Goal: Task Accomplishment & Management: Use online tool/utility

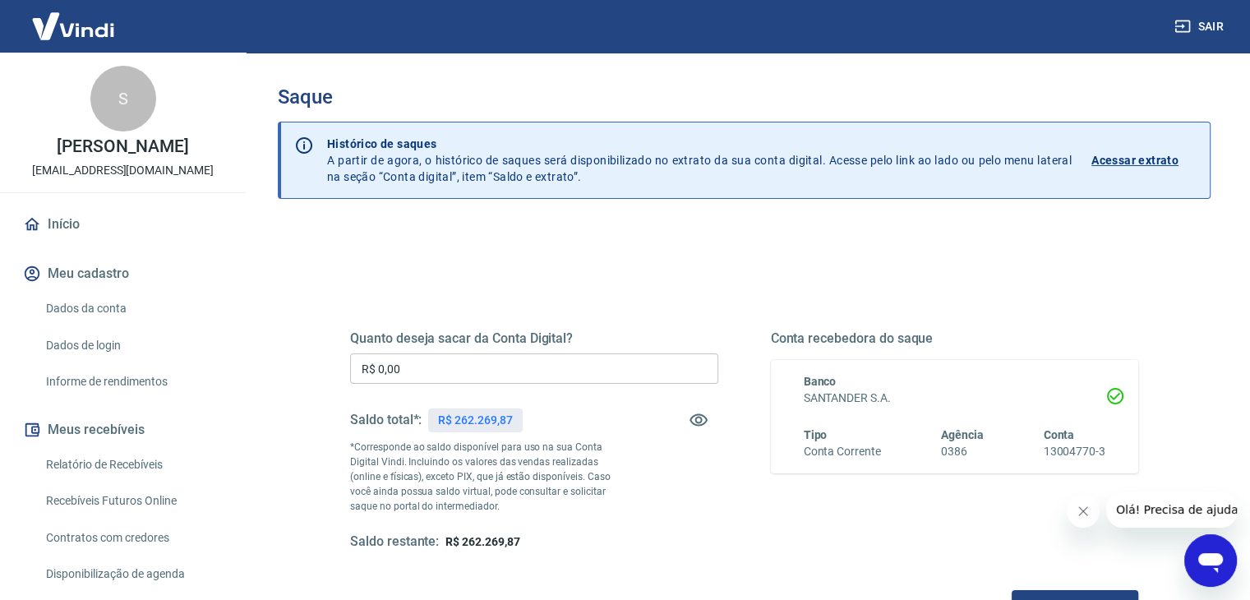
click at [269, 257] on div "Saque Histórico de saques A partir de agora, o histórico de saques será disponi…" at bounding box center [744, 373] width 972 height 640
click at [274, 317] on div "Saque Histórico de saques A partir de agora, o histórico de saques será disponi…" at bounding box center [744, 373] width 972 height 640
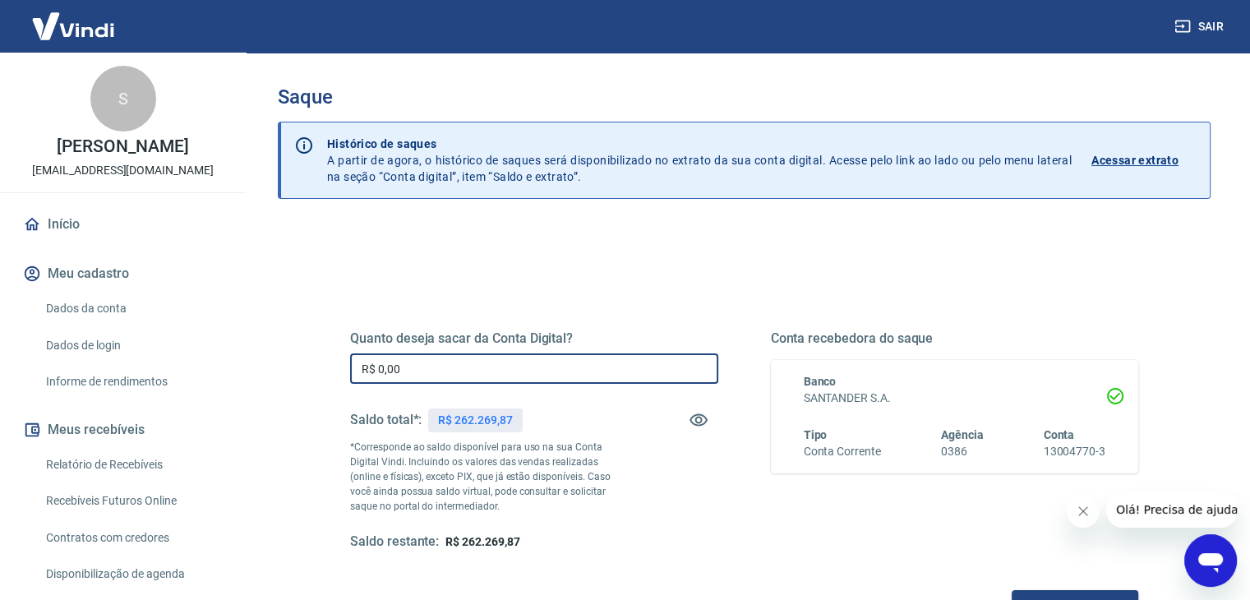
click at [427, 371] on input "R$ 0,00" at bounding box center [534, 368] width 368 height 30
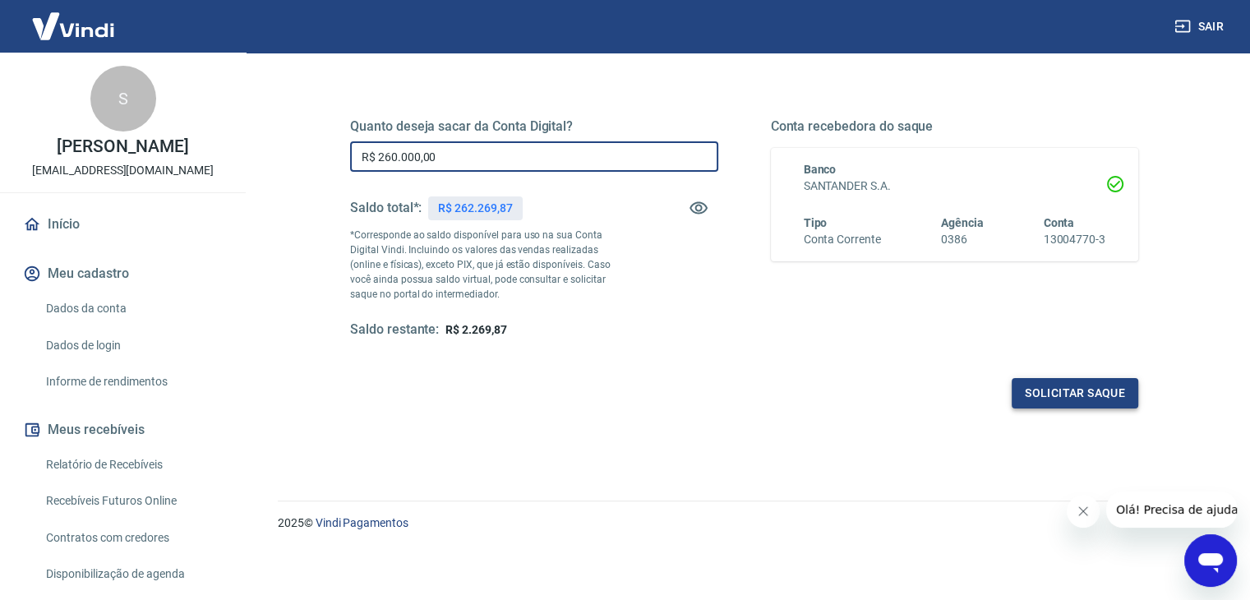
type input "R$ 260.000,00"
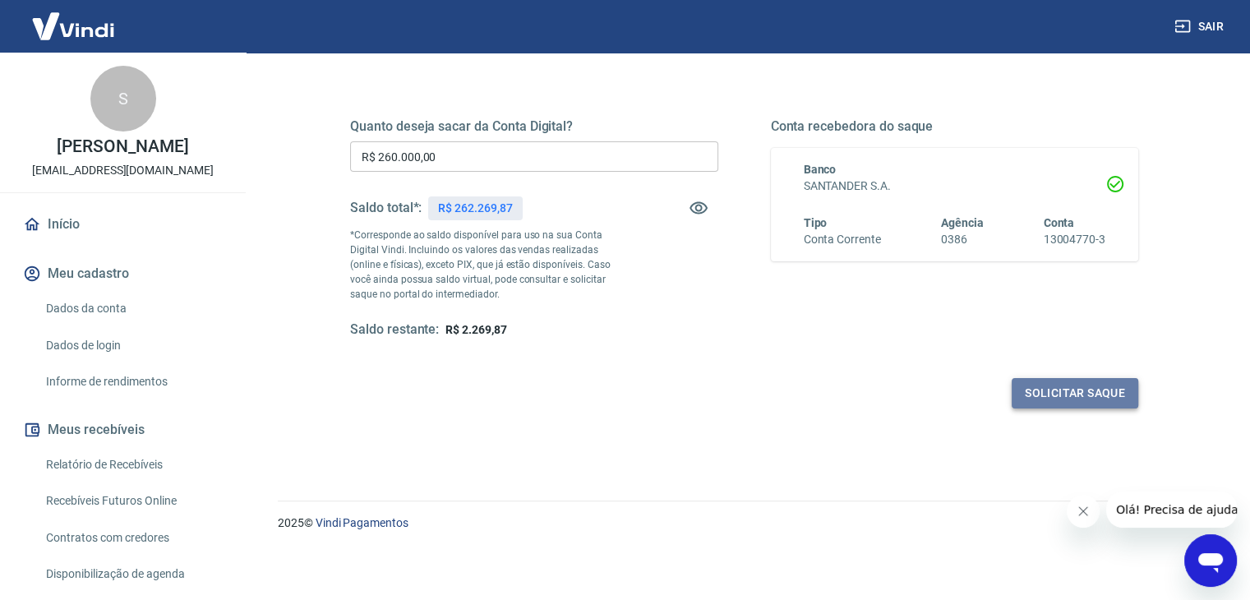
click at [1054, 393] on button "Solicitar saque" at bounding box center [1075, 393] width 127 height 30
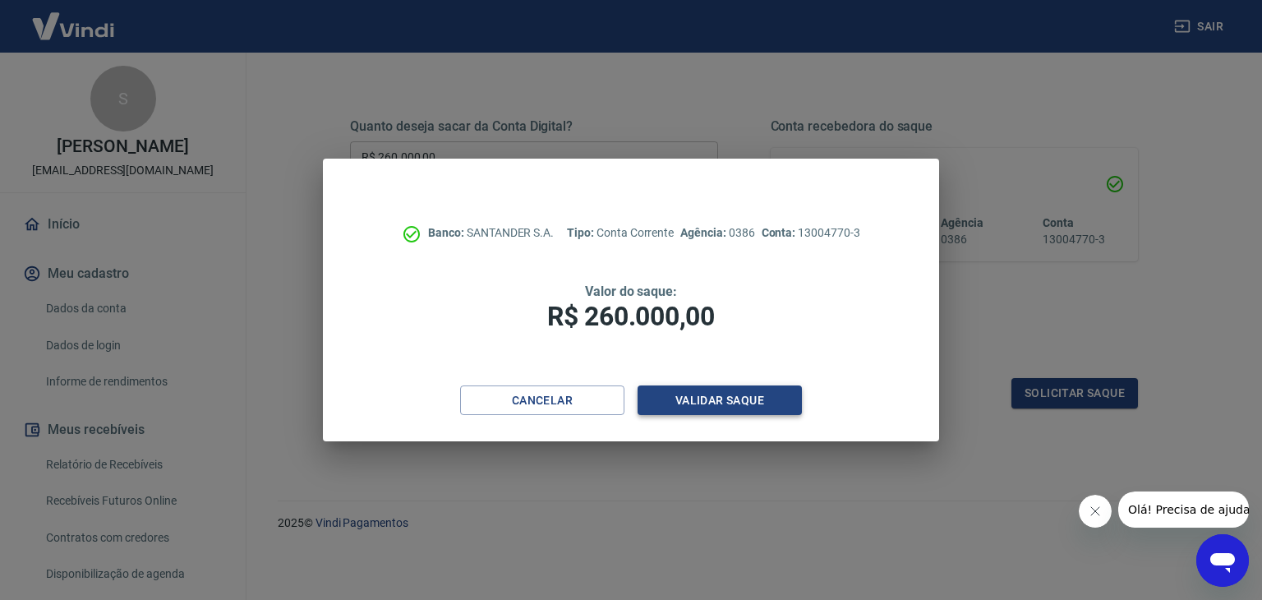
click at [749, 402] on button "Validar saque" at bounding box center [720, 400] width 164 height 30
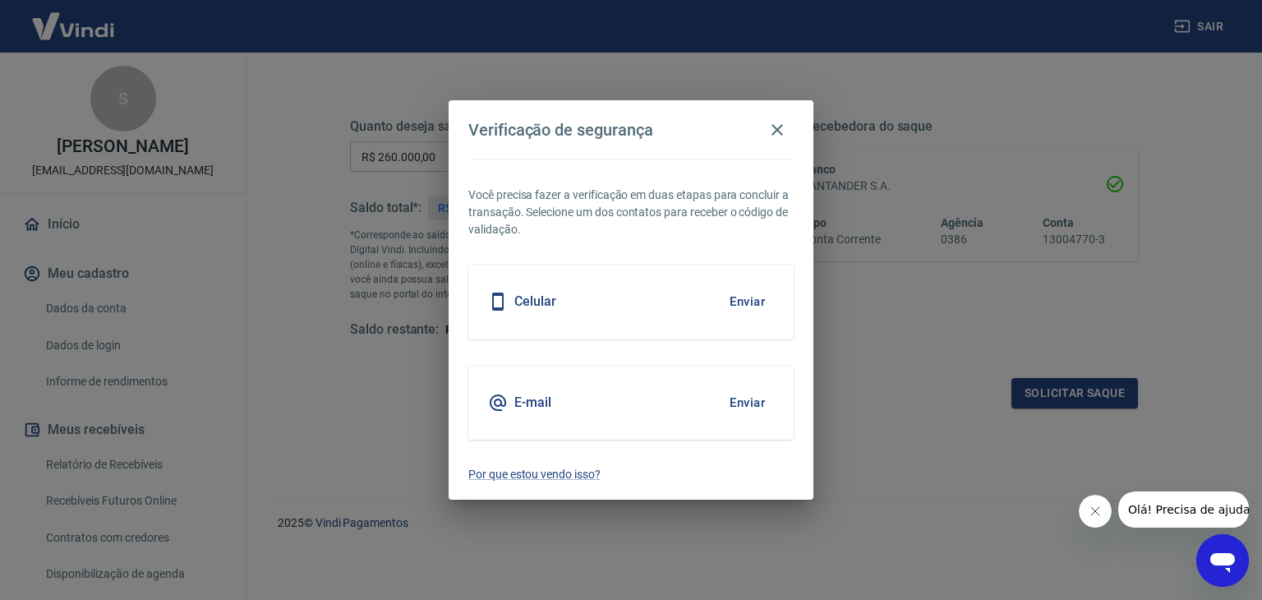
click at [759, 297] on button "Enviar" at bounding box center [747, 301] width 53 height 35
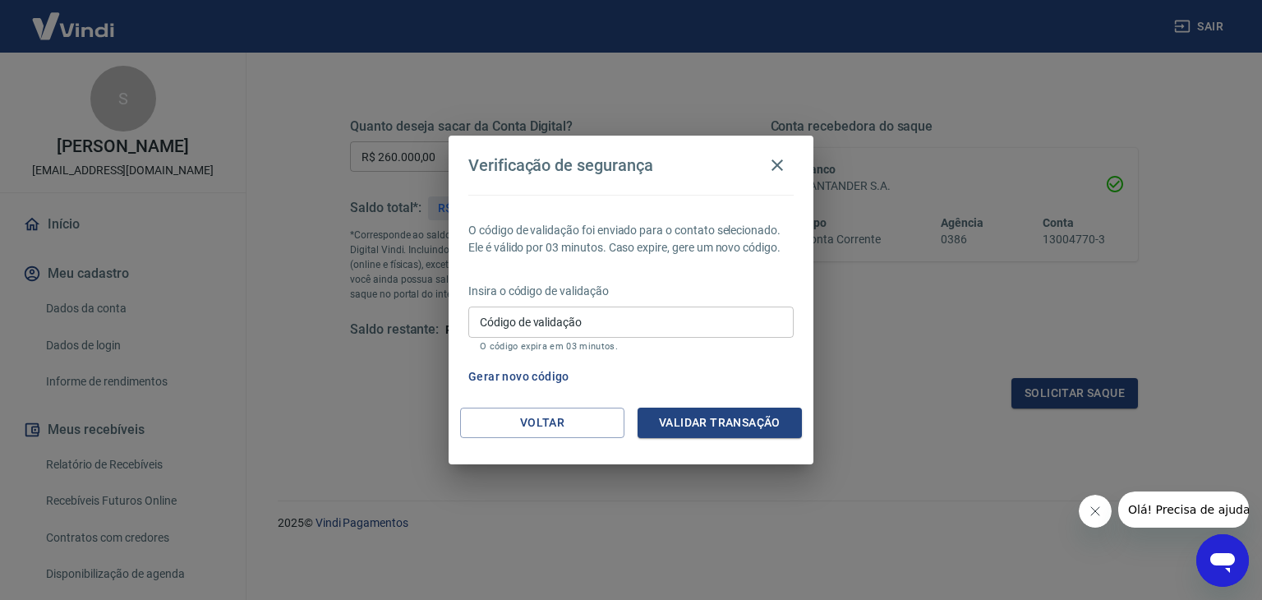
click at [236, 392] on div "Verificação de segurança O código de validação foi enviado para o contato selec…" at bounding box center [631, 300] width 1262 height 600
click at [380, 408] on div "Verificação de segurança O código de validação foi enviado para o contato selec…" at bounding box center [631, 300] width 1262 height 600
click at [312, 313] on div "Verificação de segurança O código de validação foi enviado para o contato selec…" at bounding box center [631, 300] width 1262 height 600
click at [288, 163] on div "Verificação de segurança O código de validação foi enviado para o contato selec…" at bounding box center [631, 300] width 1262 height 600
click at [581, 412] on button "Voltar" at bounding box center [542, 423] width 164 height 30
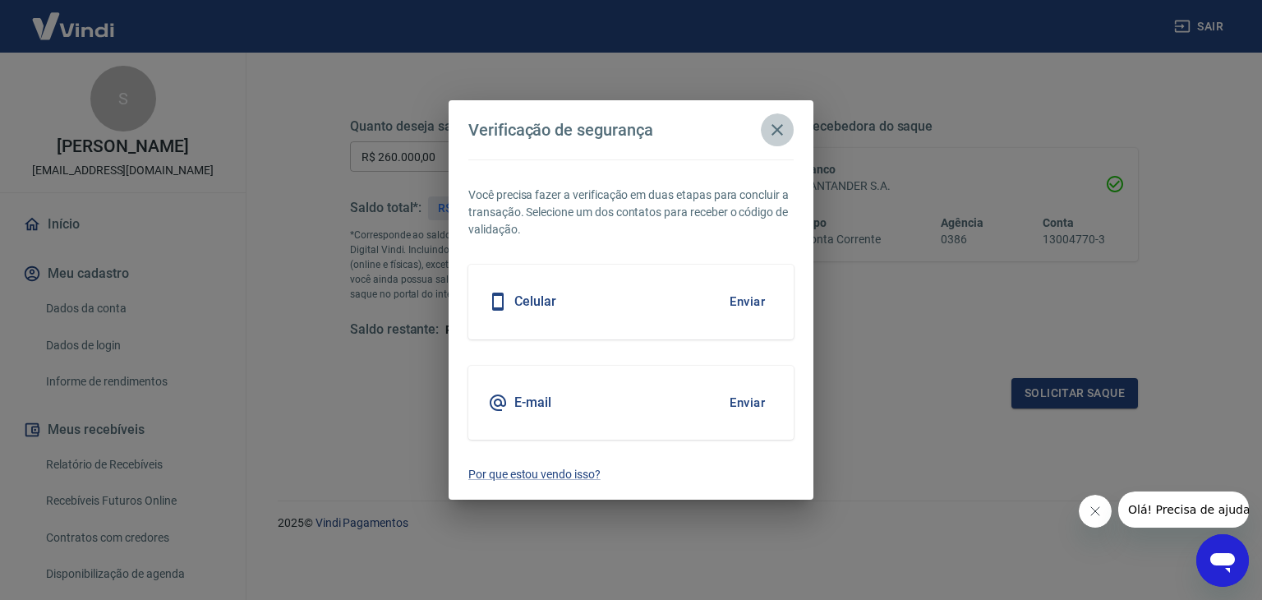
click at [776, 131] on icon "button" at bounding box center [778, 130] width 12 height 12
